Goal: Check status: Check status

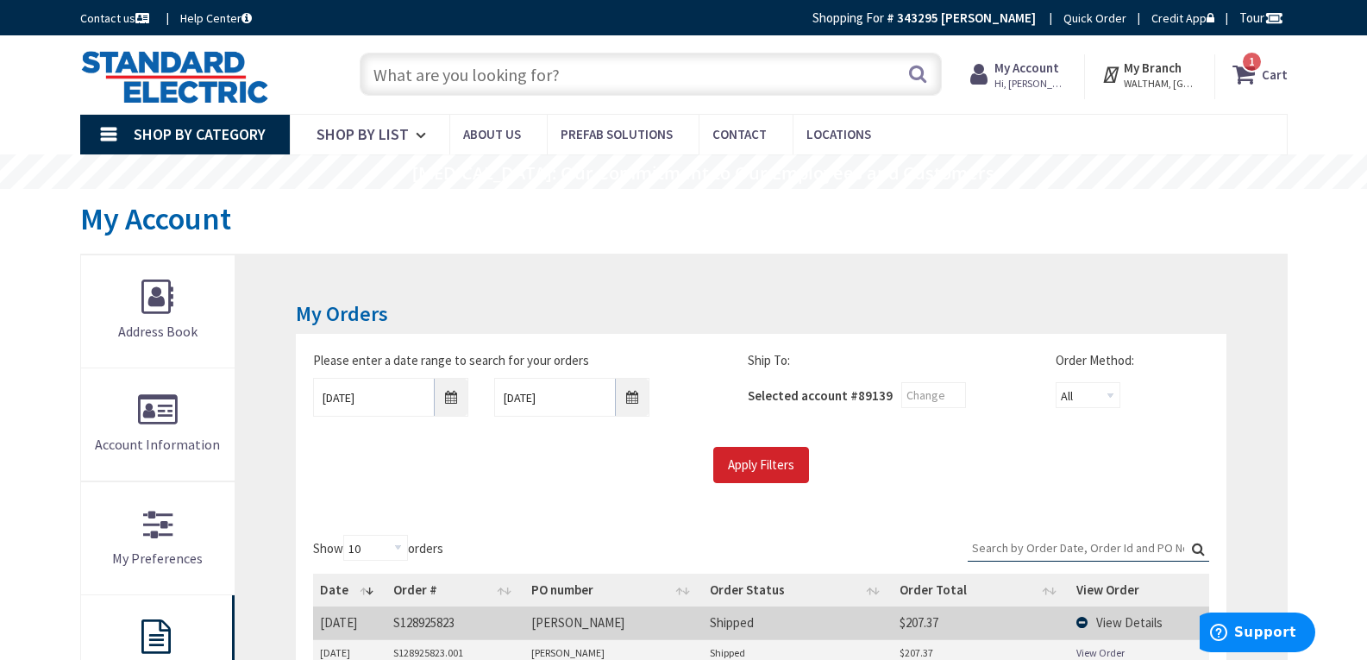
click at [491, 82] on input "text" at bounding box center [651, 74] width 582 height 43
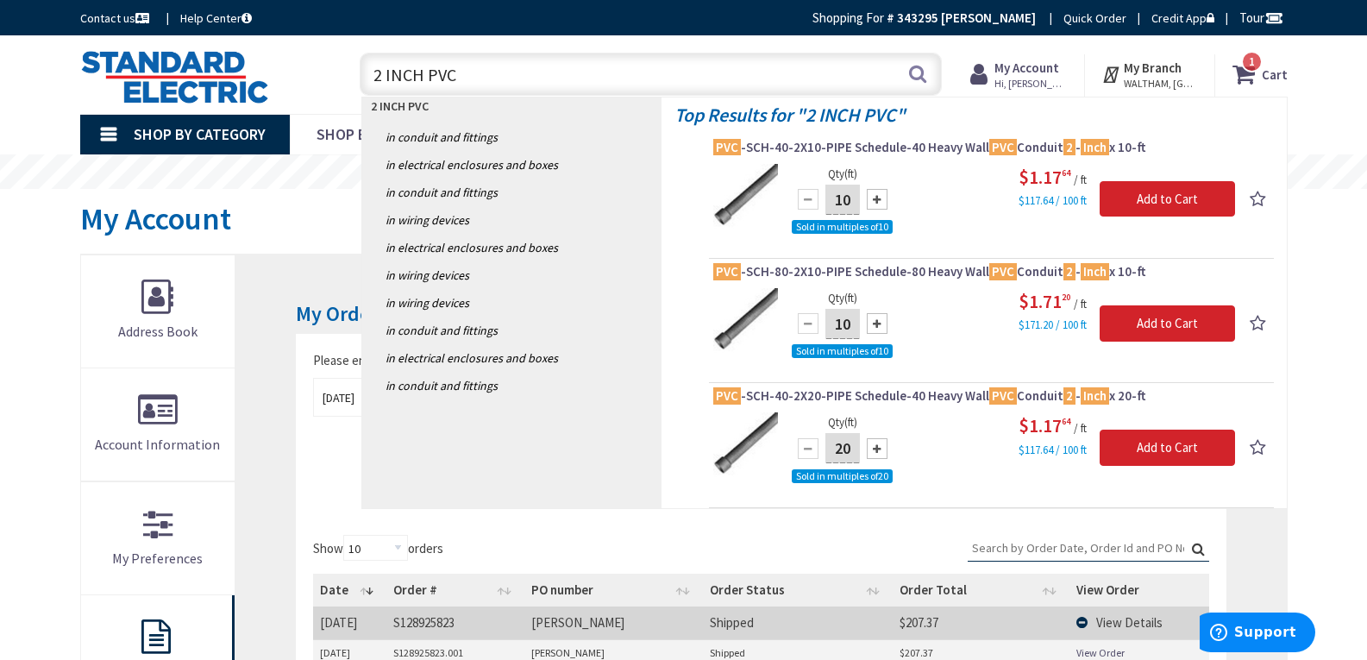
click at [380, 75] on input "2 INCH PVC" at bounding box center [651, 74] width 582 height 43
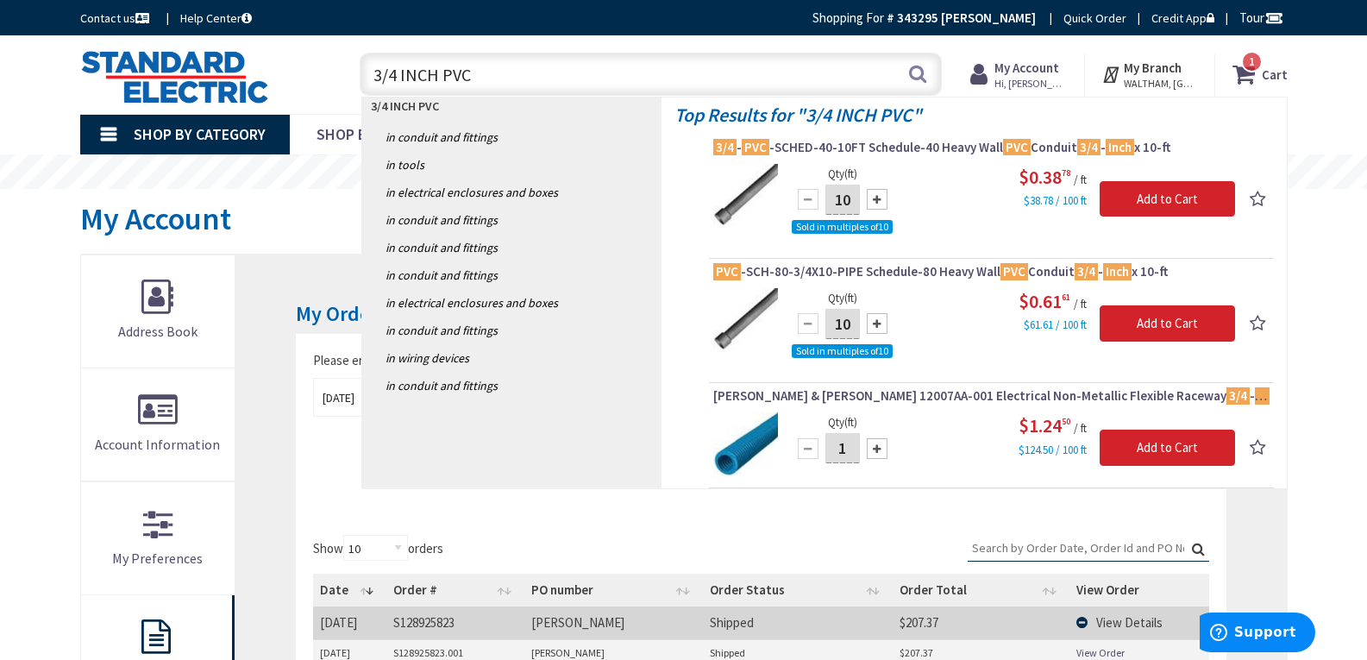
drag, startPoint x: 471, startPoint y: 78, endPoint x: 321, endPoint y: 77, distance: 150.1
click at [321, 77] on div "Toggle Nav 3/4 INCH PVC 3/4 INCH PVC Search 1 1 1 items Cart My Cart 1" at bounding box center [684, 75] width 1234 height 58
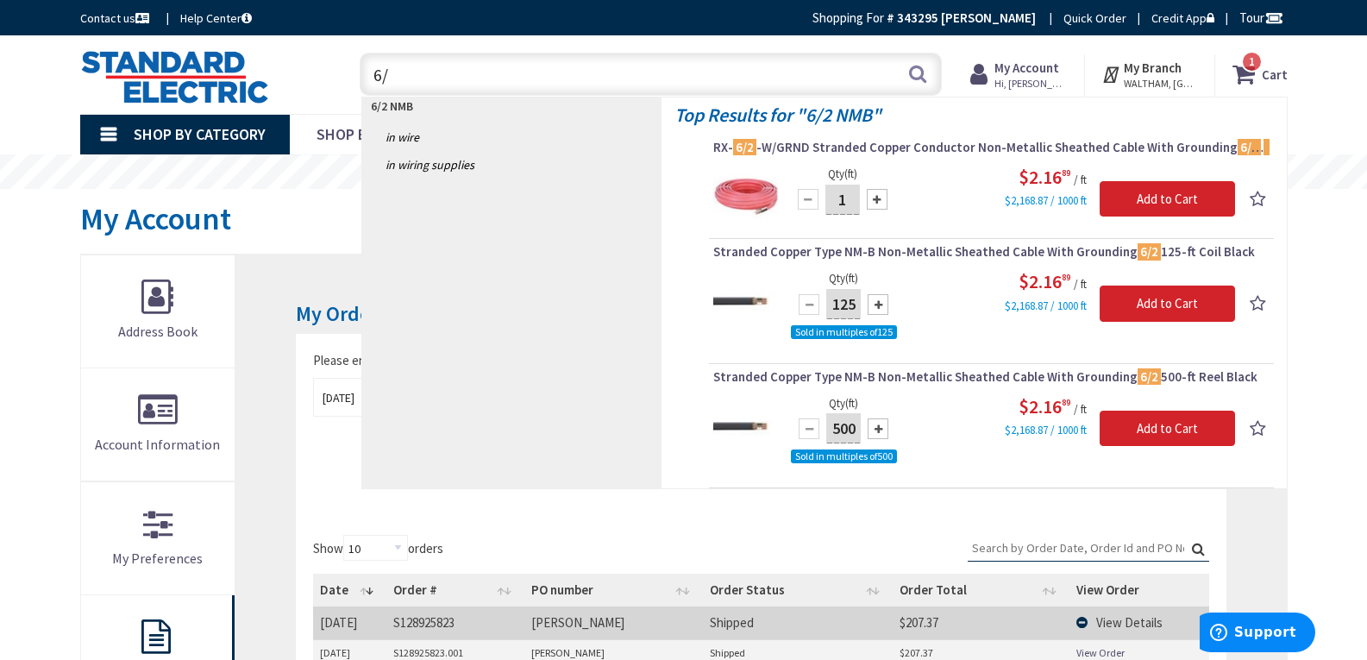
type input "6"
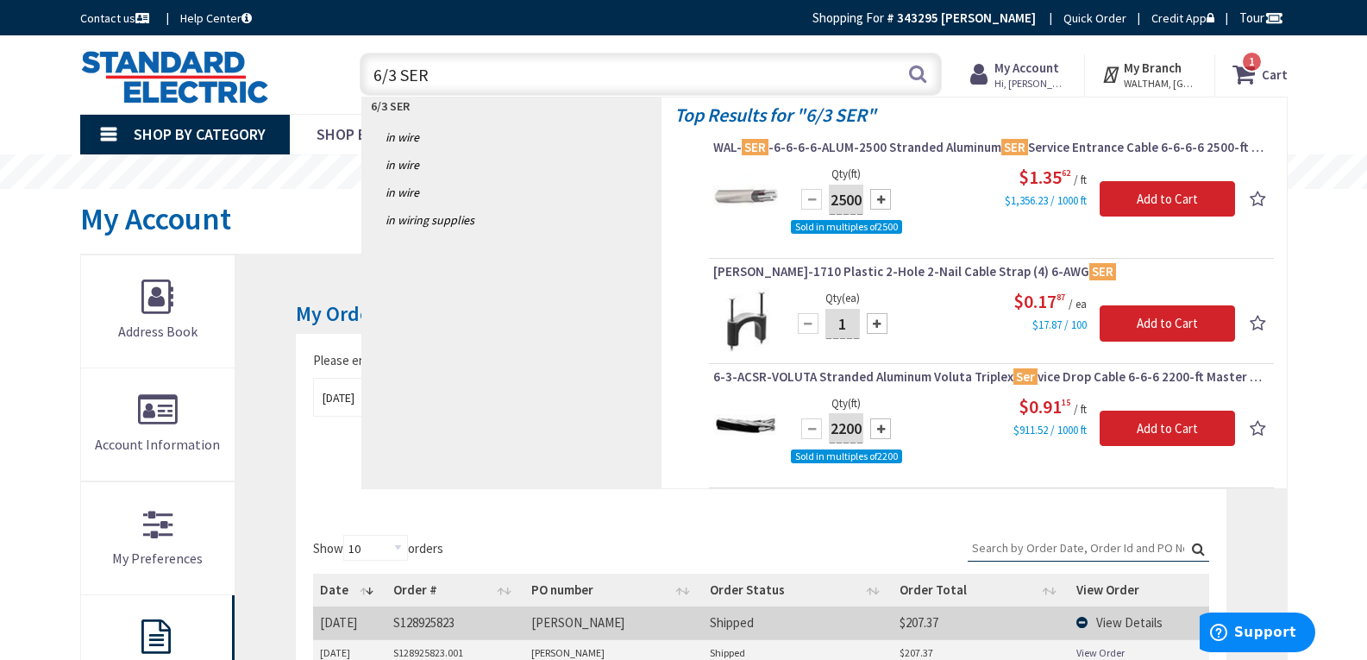
click at [493, 78] on input "6/3 SER" at bounding box center [651, 74] width 582 height 43
type input "6"
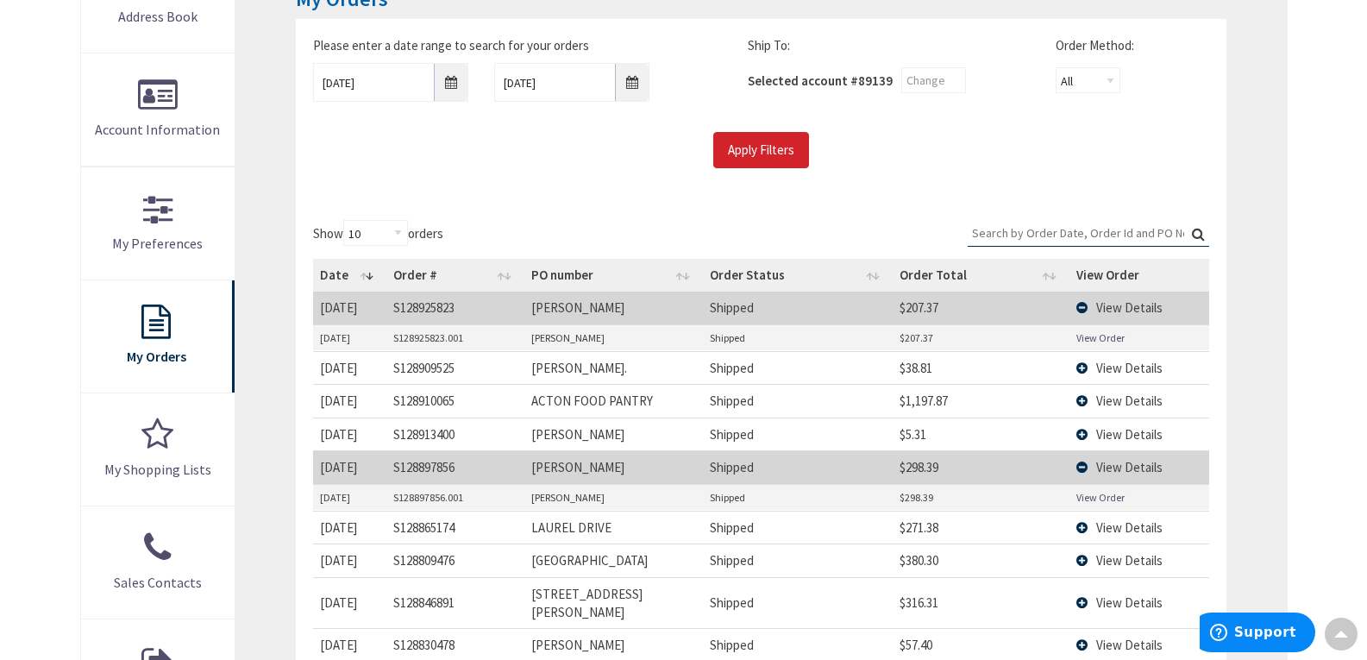
scroll to position [345, 0]
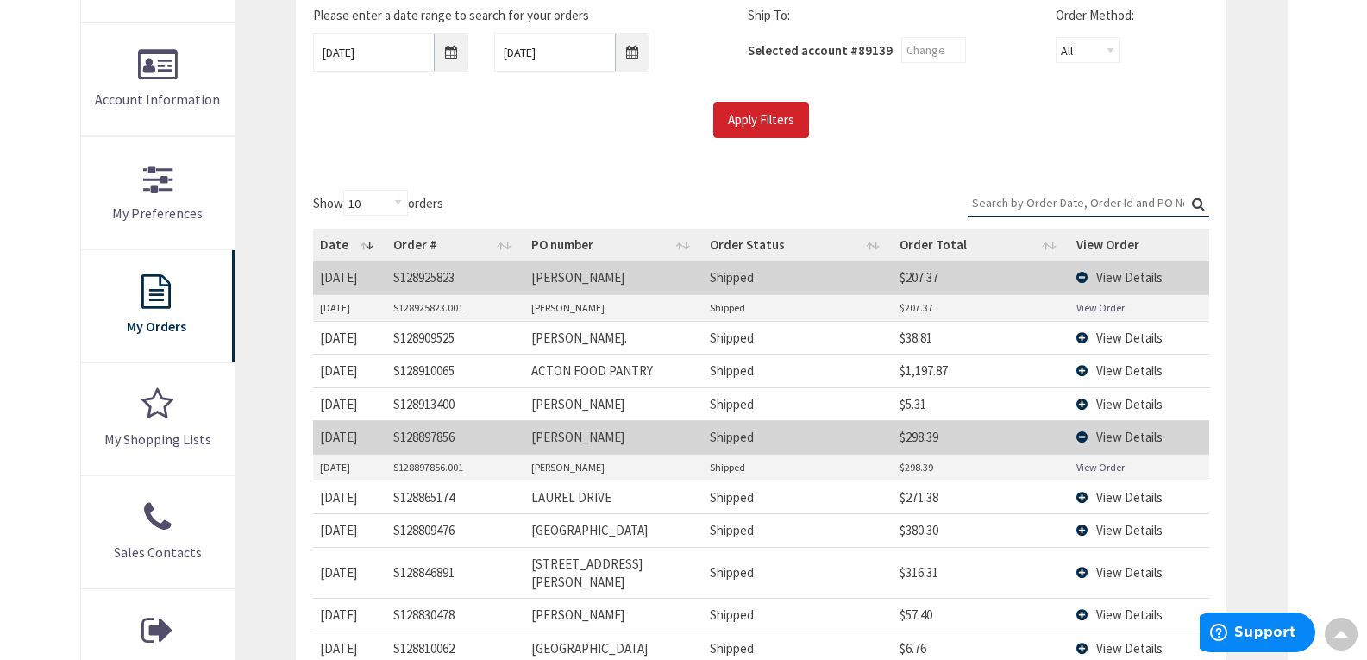
click at [629, 439] on td "STEPHEN MEIER" at bounding box center [613, 436] width 179 height 33
click at [1084, 498] on td "View Details" at bounding box center [1140, 496] width 140 height 33
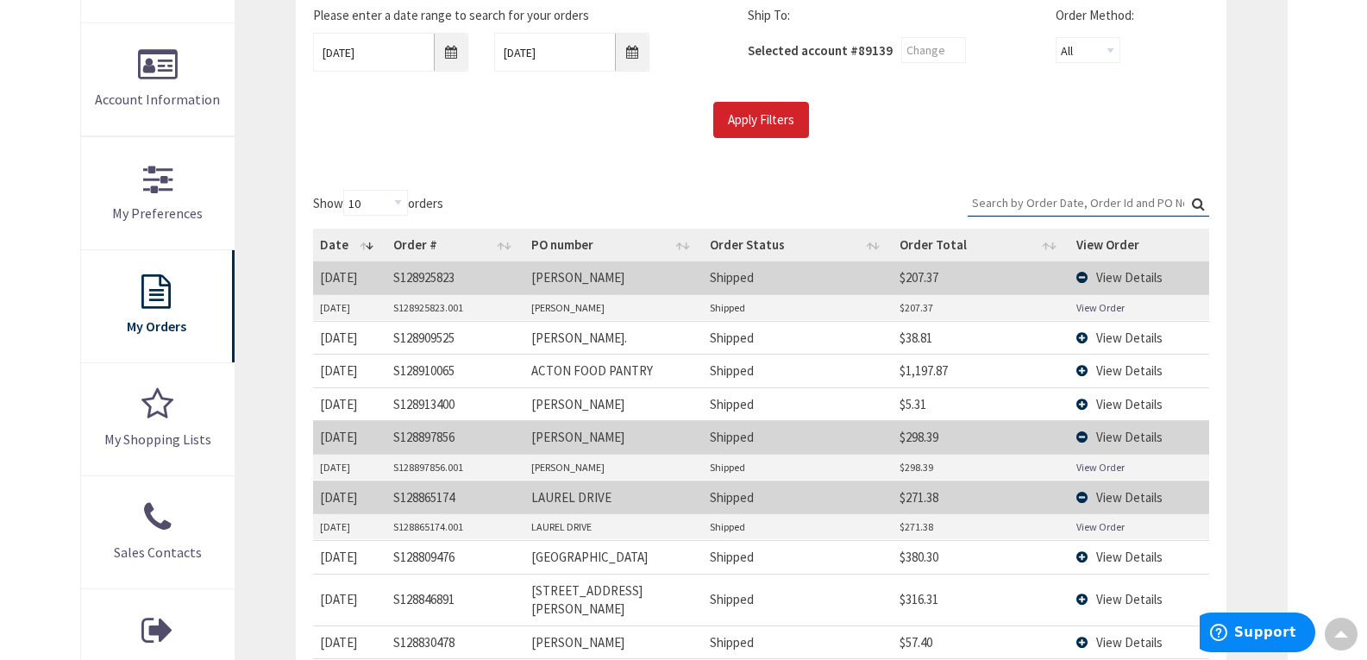
click at [1121, 531] on link "View Order" at bounding box center [1101, 526] width 48 height 15
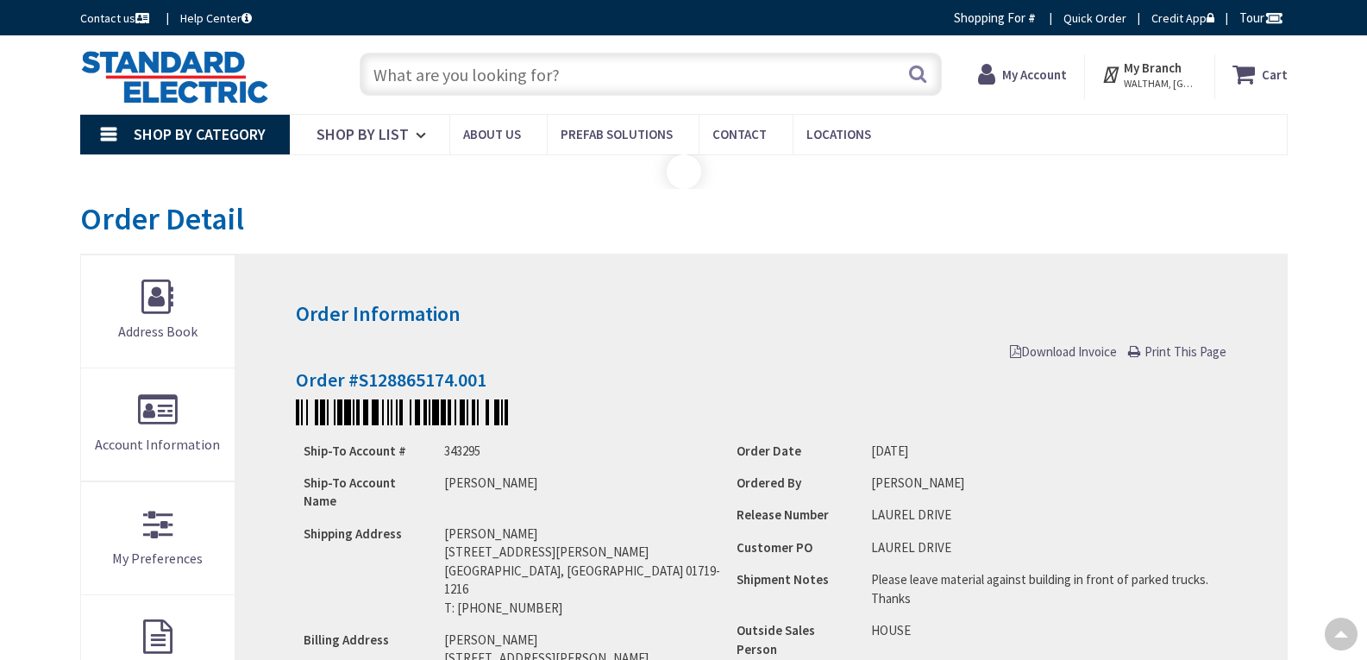
type input "MA-111, Acton, MA 01720, [GEOGRAPHIC_DATA]"
